Goal: Task Accomplishment & Management: Manage account settings

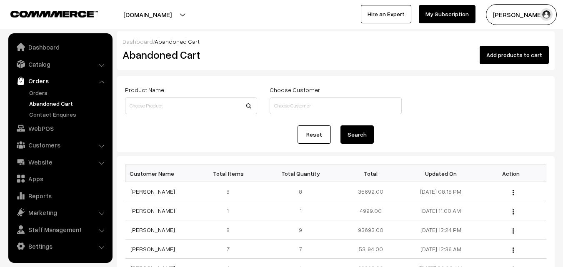
click at [40, 87] on link "Orders" at bounding box center [59, 80] width 99 height 15
click at [40, 91] on link "Orders" at bounding box center [68, 92] width 82 height 9
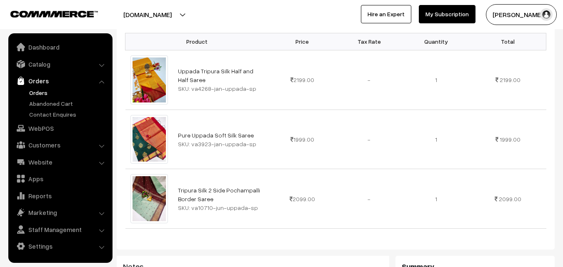
scroll to position [250, 0]
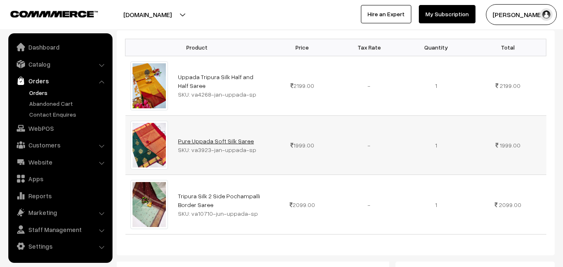
click at [201, 137] on link "Pure Uppada Soft Silk Saree" at bounding box center [216, 140] width 76 height 7
click at [31, 62] on link "Catalog" at bounding box center [59, 64] width 99 height 15
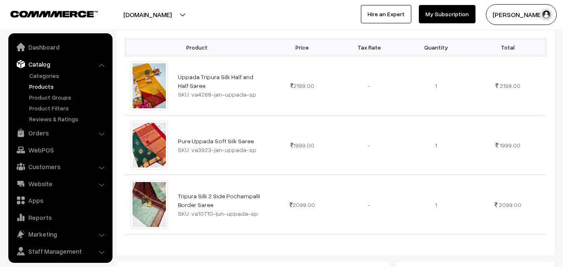
click at [33, 88] on link "Products" at bounding box center [68, 86] width 82 height 9
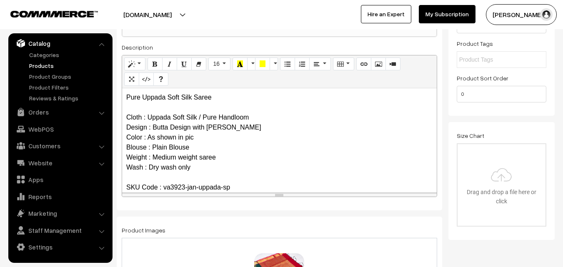
scroll to position [122, 0]
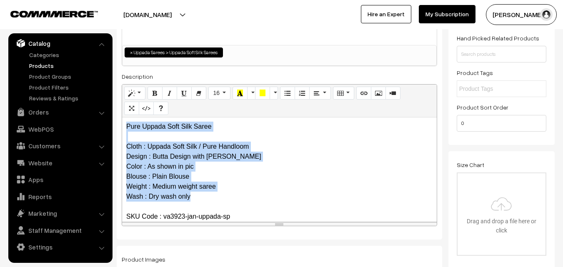
drag, startPoint x: 125, startPoint y: 125, endPoint x: 247, endPoint y: 194, distance: 140.1
click at [247, 194] on div "Pure Uppada Soft Silk Saree Cloth : Uppada Soft Silk / Pure Handloom Design : B…" at bounding box center [279, 169] width 314 height 104
copy p "Pure Uppada Soft Silk Saree Cloth : Uppada Soft Silk / Pure Handloom Design : B…"
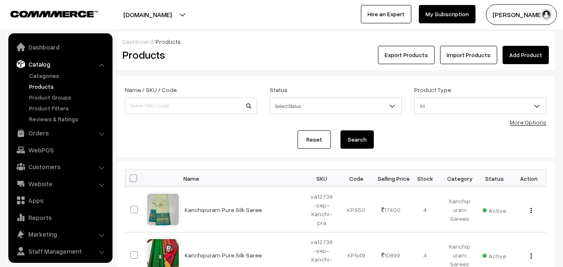
scroll to position [21, 0]
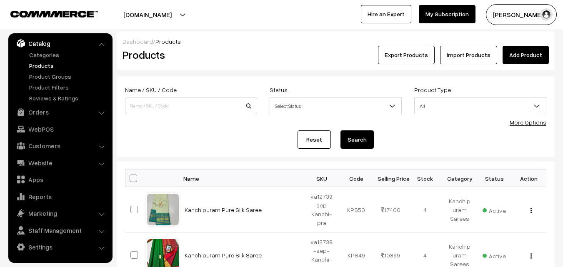
drag, startPoint x: 0, startPoint y: 0, endPoint x: 152, endPoint y: 103, distance: 183.6
type input "va9593-jun-uppada-sp"
click at [365, 140] on button "Search" at bounding box center [356, 139] width 33 height 18
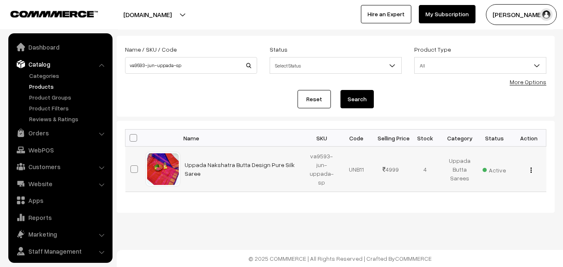
scroll to position [21, 0]
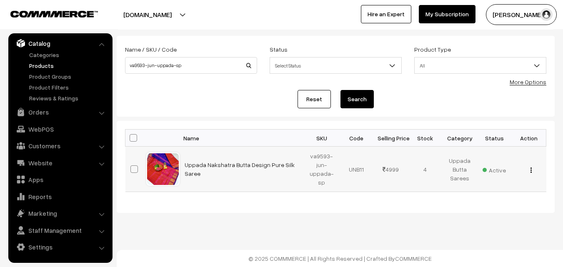
click at [530, 169] on button "button" at bounding box center [531, 170] width 2 height 7
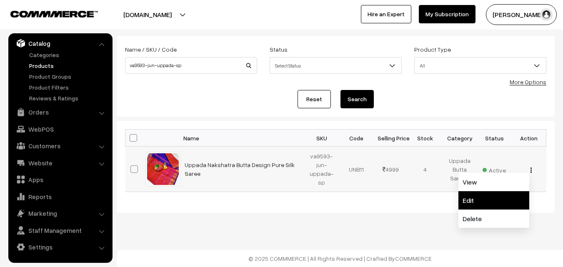
click at [481, 195] on link "Edit" at bounding box center [493, 200] width 71 height 18
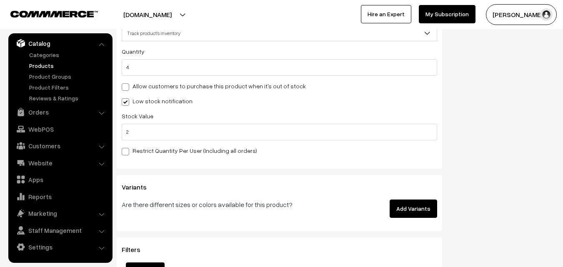
scroll to position [848, 0]
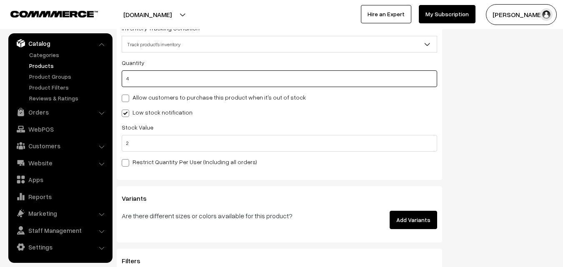
drag, startPoint x: 141, startPoint y: 81, endPoint x: 125, endPoint y: 80, distance: 16.7
click at [125, 80] on input "4" at bounding box center [279, 78] width 315 height 17
type input "0"
type input "4"
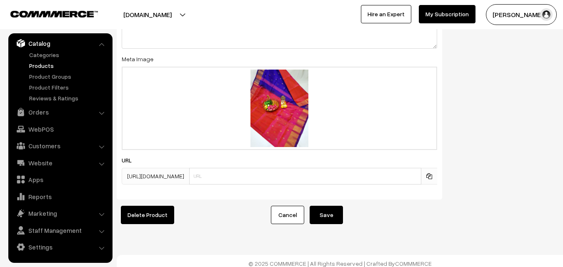
scroll to position [1288, 0]
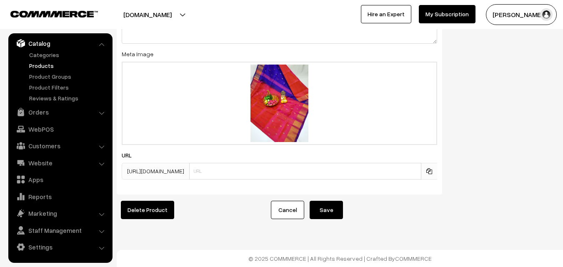
type input "0"
click at [330, 203] on button "Save" at bounding box center [325, 210] width 33 height 18
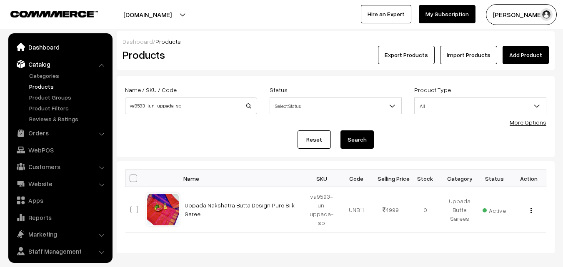
click at [40, 50] on link "Dashboard" at bounding box center [59, 47] width 99 height 15
